Goal: Task Accomplishment & Management: Complete application form

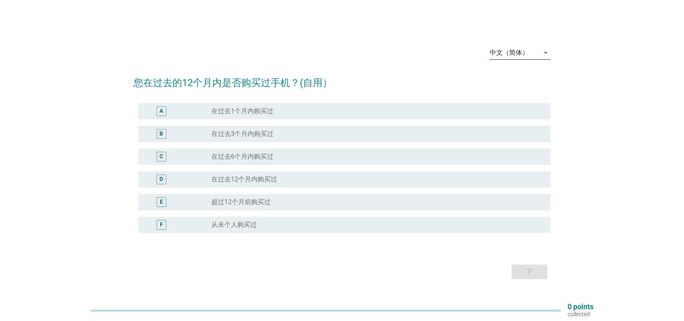
click at [500, 52] on div "中文（简体）" at bounding box center [509, 52] width 39 height 7
click at [522, 56] on div "English" at bounding box center [520, 59] width 48 height 10
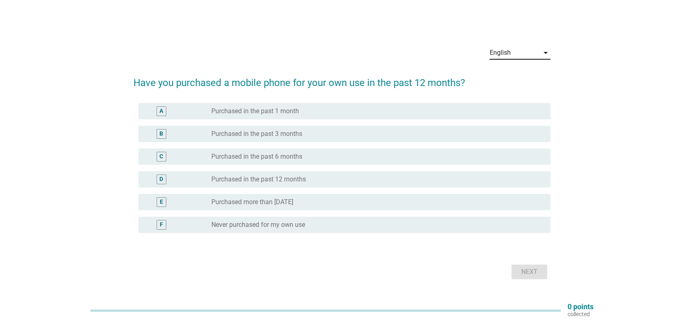
click at [352, 135] on div "radio_button_unchecked Purchased in the past 3 months" at bounding box center [374, 134] width 326 height 8
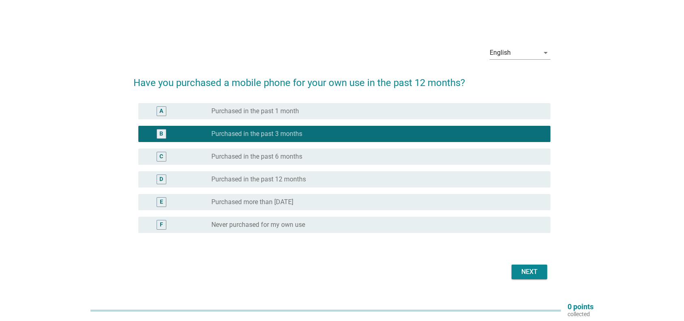
click at [530, 272] on div "Next" at bounding box center [529, 272] width 23 height 10
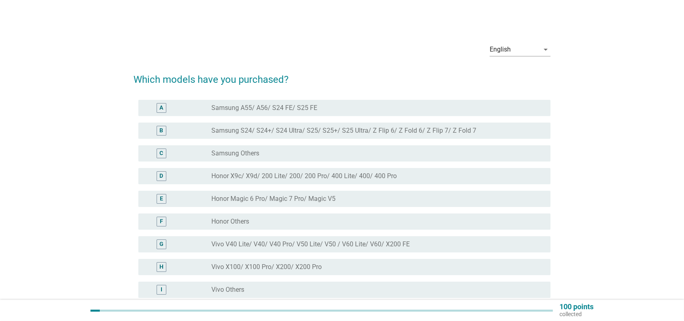
click at [328, 106] on div "radio_button_unchecked Samsung A55/ A56/ S24 FE/ S25 FE" at bounding box center [374, 108] width 326 height 8
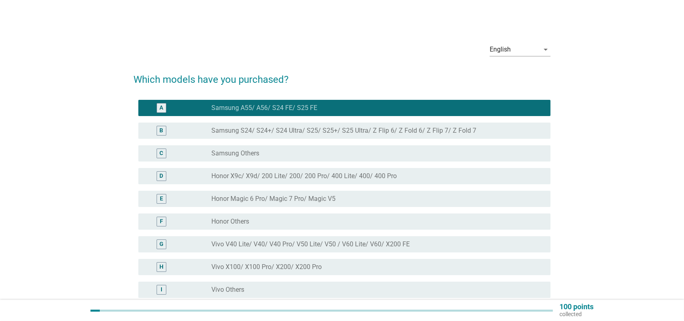
click at [424, 111] on div "radio_button_checked Samsung A55/ A56/ S24 FE/ S25 FE" at bounding box center [374, 108] width 326 height 8
click at [428, 130] on label "Samsung S24/ S24+/ S24 Ultra/ S25/ S25+/ S25 Ultra/ Z Flip 6/ Z Fold 6/ Z Flip …" at bounding box center [343, 131] width 265 height 8
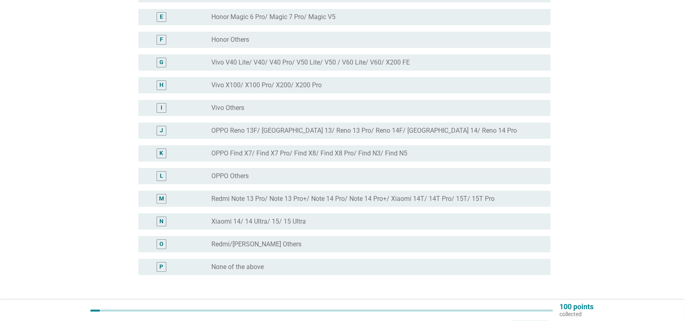
scroll to position [242, 0]
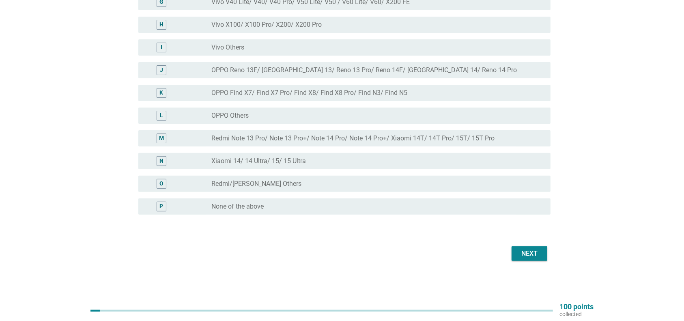
click at [535, 251] on div "Next" at bounding box center [529, 254] width 23 height 10
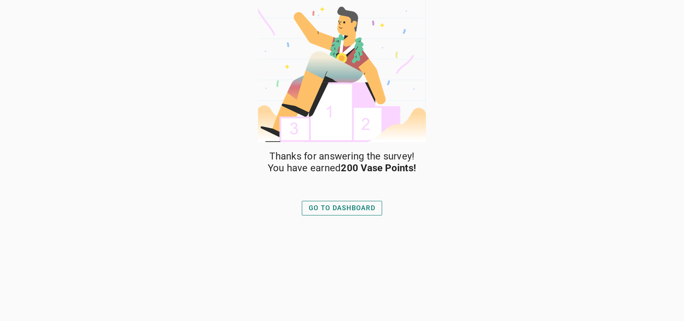
click at [351, 208] on div "GO TO DASHBOARD" at bounding box center [342, 208] width 67 height 10
